Goal: Complete application form: Complete application form

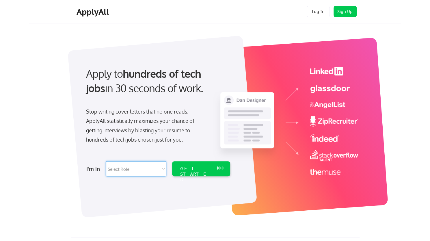
click at [161, 167] on select "Select Role Software Engineering Product Management Customer Success Sales UI/U…" at bounding box center [136, 168] width 60 height 15
select select ""it_security""
click at [106, 161] on select "Select Role Software Engineering Product Management Customer Success Sales UI/U…" at bounding box center [136, 168] width 60 height 15
select select ""it_security""
click at [197, 172] on div "GET STARTED" at bounding box center [195, 168] width 37 height 15
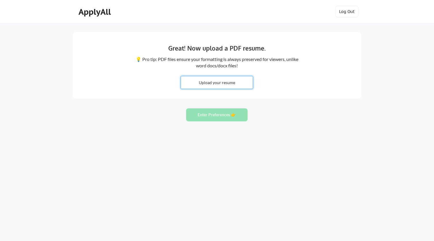
click at [215, 84] on input "file" at bounding box center [217, 82] width 72 height 12
type input "C:\fakepath\[PERSON_NAME] Warling_resume_v2.1.docx"
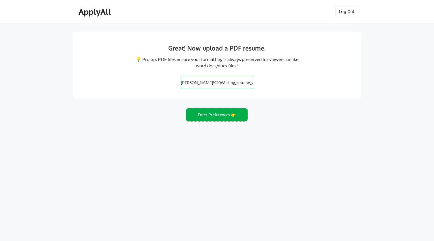
click at [208, 116] on button "Enter Preferences 👉" at bounding box center [216, 114] width 61 height 13
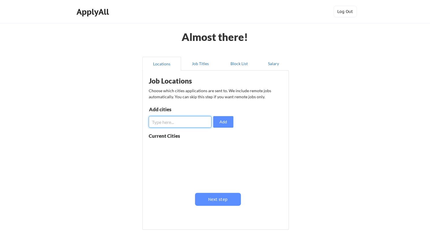
click at [190, 123] on input "input" at bounding box center [180, 122] width 63 height 12
type input "High Point"
click at [225, 122] on button "Add" at bounding box center [223, 122] width 20 height 12
click at [184, 120] on input "input" at bounding box center [180, 122] width 63 height 12
type input "Greensboro, NC"
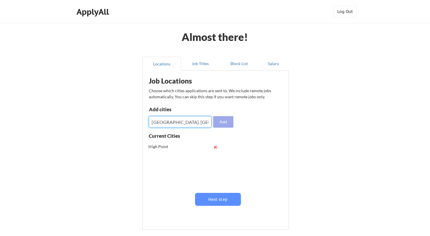
click at [230, 122] on button "Add" at bounding box center [223, 122] width 20 height 12
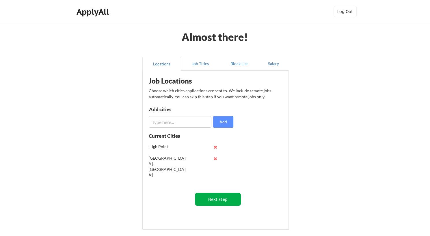
click at [215, 197] on button "Next step" at bounding box center [218, 199] width 46 height 13
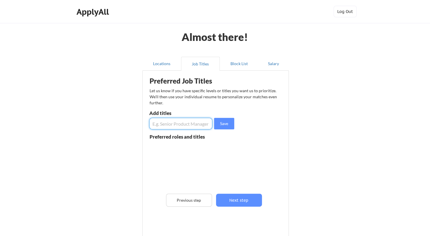
click at [187, 128] on input "input" at bounding box center [180, 124] width 63 height 12
type input "Cybersecurity Analyst"
click at [223, 125] on button "Save" at bounding box center [224, 124] width 20 height 12
click at [176, 127] on input "input" at bounding box center [180, 124] width 63 height 12
type input "network administrator"
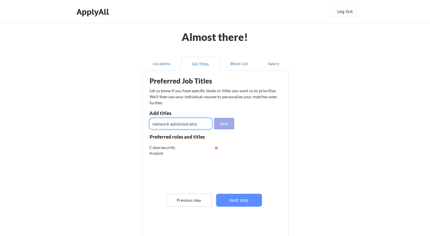
click at [223, 122] on button "Save" at bounding box center [224, 124] width 20 height 12
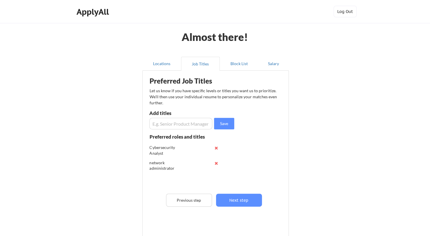
click at [185, 124] on input "input" at bounding box center [180, 124] width 63 height 12
type input "IT Manager"
click at [220, 122] on button "Save" at bounding box center [224, 124] width 20 height 12
click at [245, 199] on button "Next step" at bounding box center [239, 200] width 46 height 13
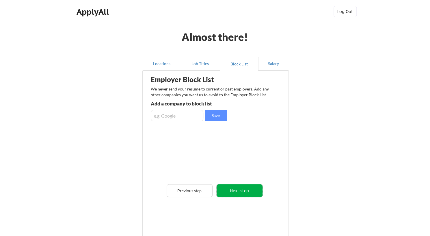
click at [241, 188] on button "Next step" at bounding box center [240, 190] width 46 height 13
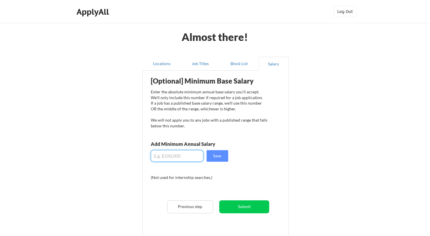
click at [176, 156] on input "input" at bounding box center [177, 156] width 53 height 12
click at [248, 206] on button "Submit" at bounding box center [244, 207] width 50 height 13
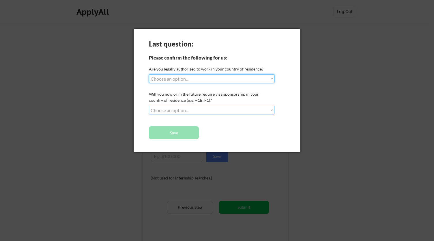
click at [272, 80] on select "Choose an option... Yes, I am a US Citizen Yes, I am a Canadian Citizen Yes, I …" at bounding box center [212, 78] width 126 height 9
select select ""yes__i_am_a_us_citizen""
click at [149, 74] on select "Choose an option... Yes, I am a US Citizen Yes, I am a Canadian Citizen Yes, I …" at bounding box center [212, 78] width 126 height 9
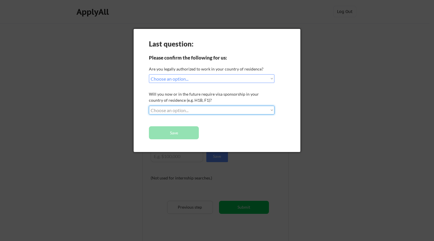
click at [266, 110] on select "Choose an option... No, I will not need sponsorship Yes, I will need sponsorship" at bounding box center [212, 110] width 126 height 9
select select ""no__i_will_not_need_sponsorship""
click at [149, 106] on select "Choose an option... No, I will not need sponsorship Yes, I will need sponsorship" at bounding box center [212, 110] width 126 height 9
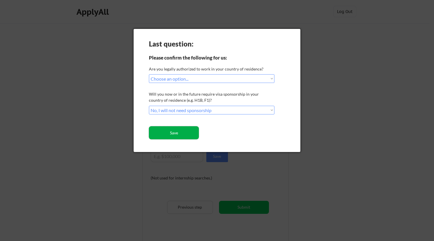
click at [181, 133] on button "Save" at bounding box center [174, 132] width 50 height 13
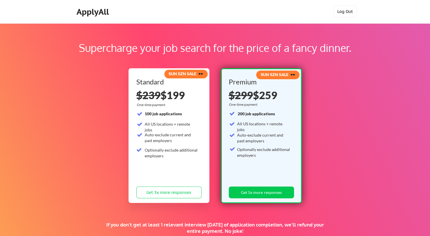
click at [348, 13] on button "Log Out" at bounding box center [344, 12] width 23 height 12
